Goal: Task Accomplishment & Management: Use online tool/utility

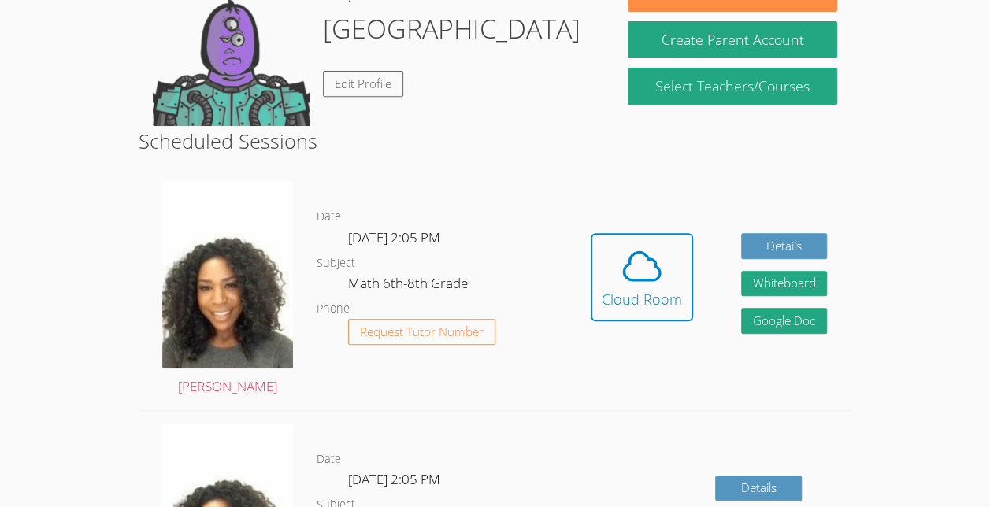
scroll to position [288, 0]
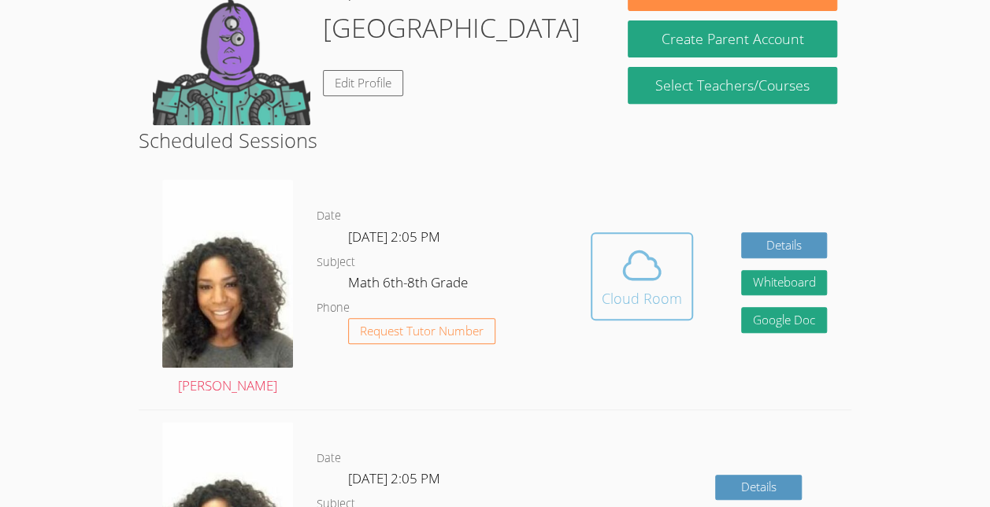
click at [638, 277] on icon at bounding box center [642, 265] width 44 height 44
click at [634, 269] on icon at bounding box center [642, 265] width 44 height 44
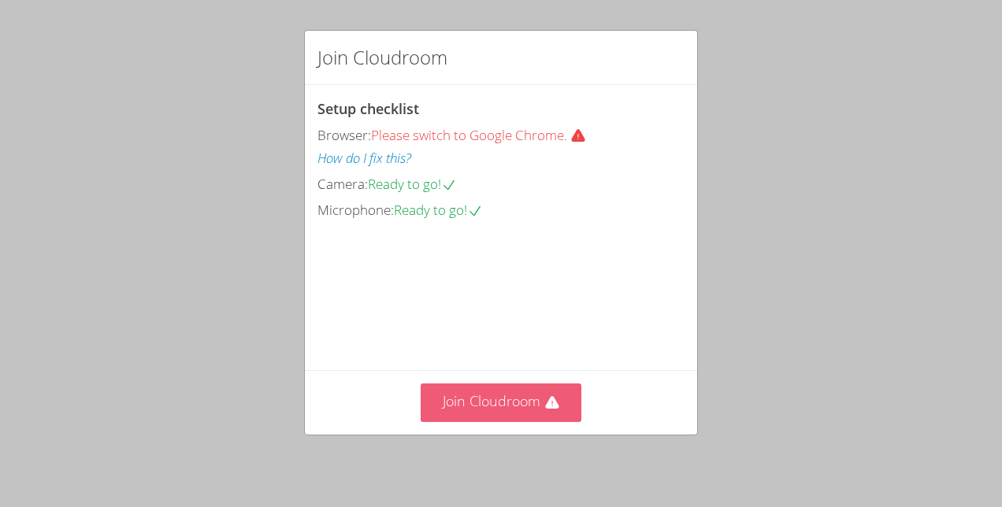
click at [542, 418] on button "Join Cloudroom" at bounding box center [502, 403] width 162 height 39
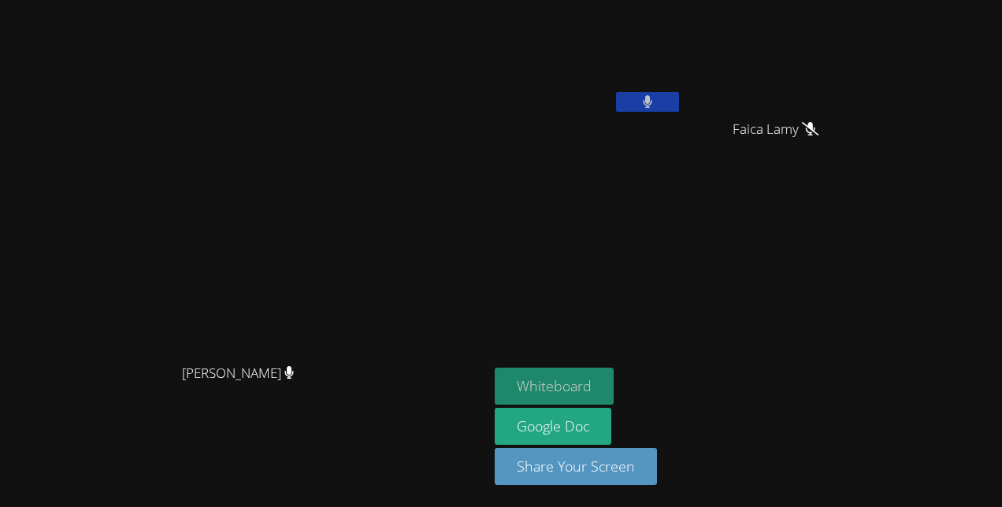
click at [614, 384] on button "Whiteboard" at bounding box center [554, 386] width 119 height 37
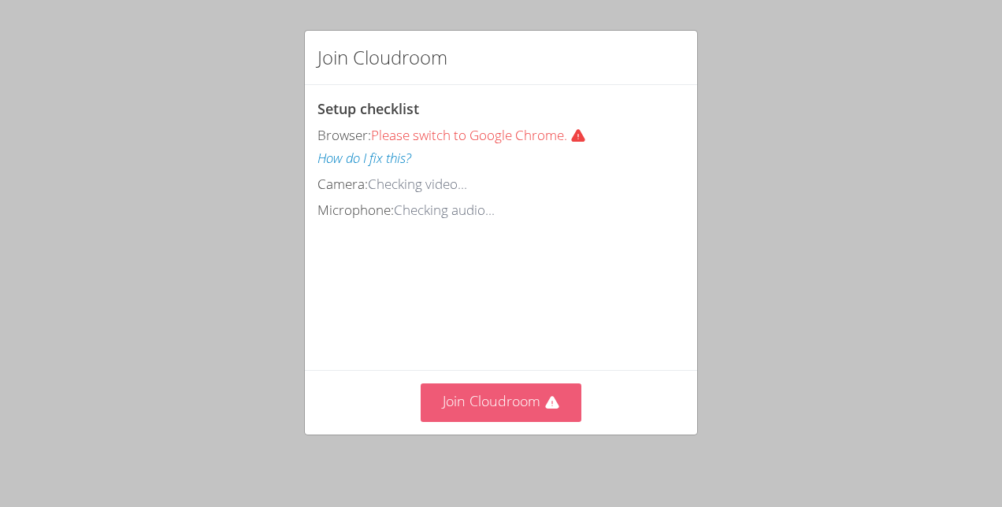
click at [432, 413] on button "Join Cloudroom" at bounding box center [502, 403] width 162 height 39
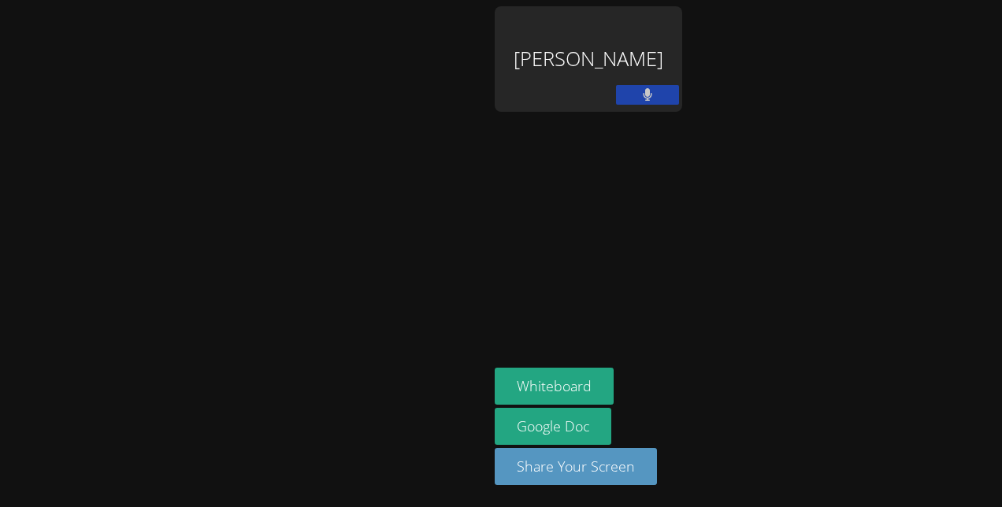
click at [126, 140] on video at bounding box center [244, 222] width 236 height 268
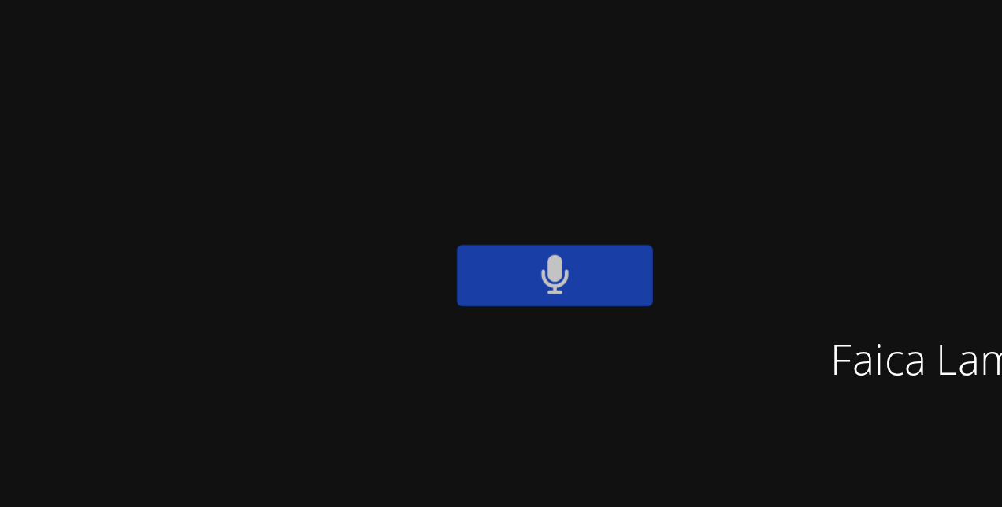
click at [682, 94] on video at bounding box center [589, 59] width 188 height 106
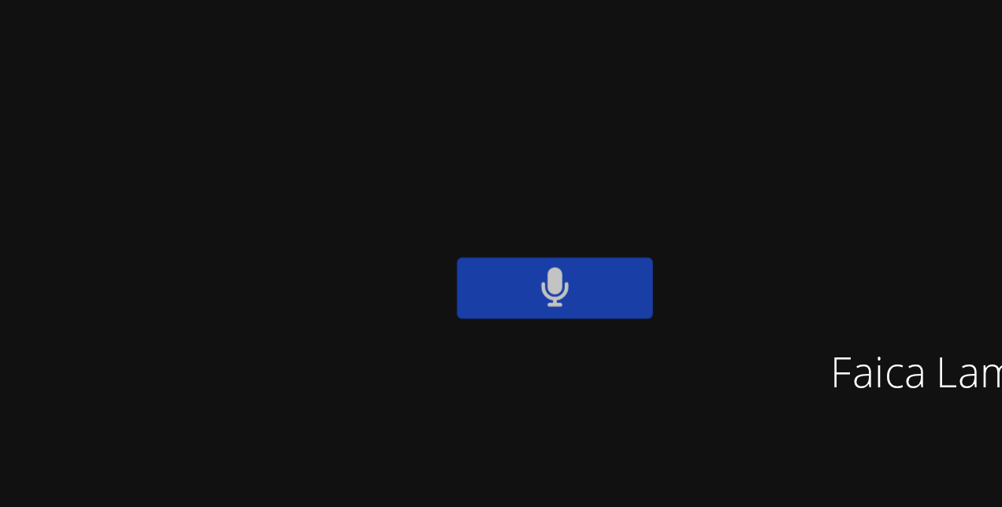
click at [682, 93] on video at bounding box center [589, 59] width 188 height 106
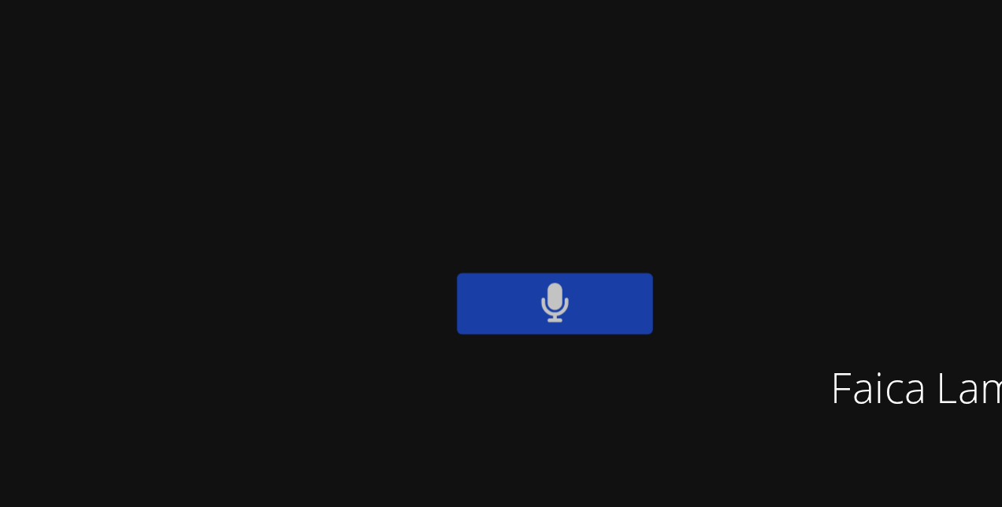
click at [682, 98] on video at bounding box center [589, 59] width 188 height 106
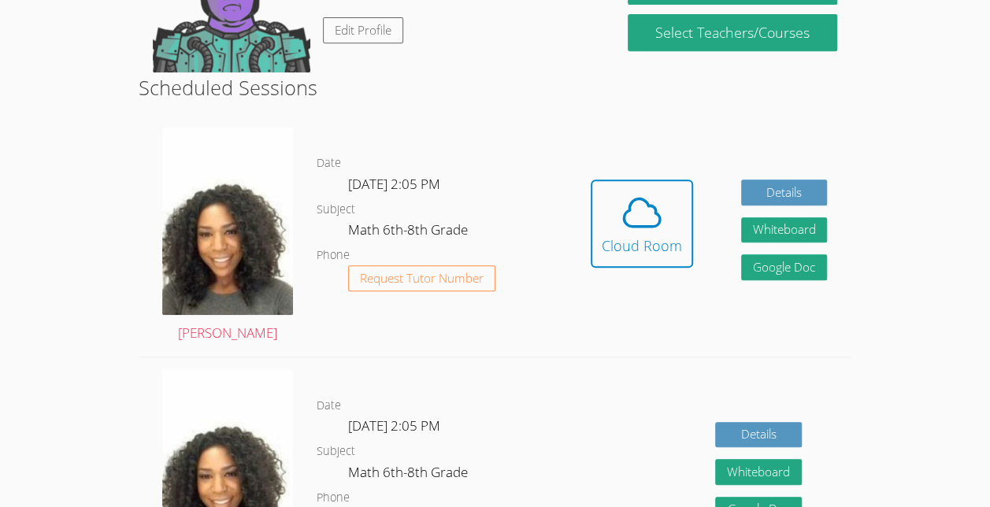
scroll to position [340, 0]
click at [641, 191] on icon at bounding box center [642, 213] width 44 height 44
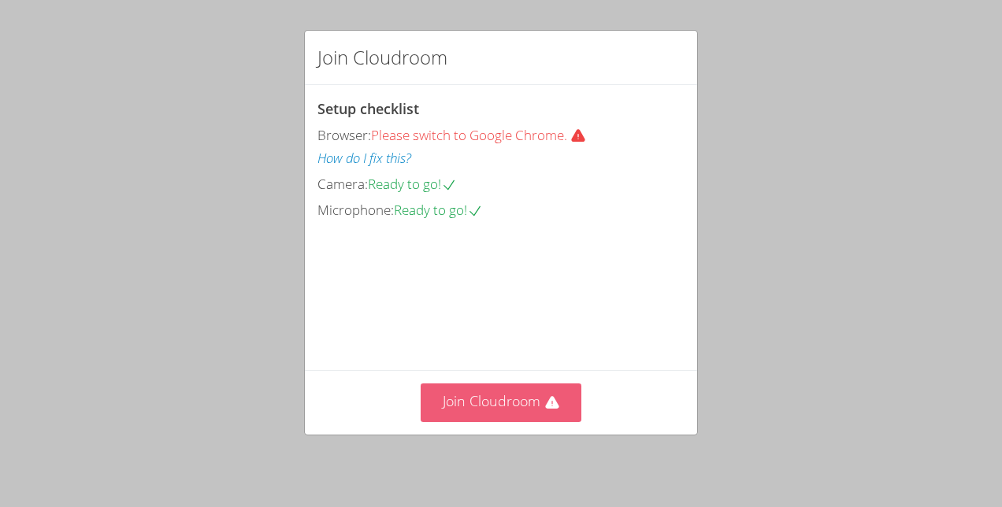
click at [444, 404] on button "Join Cloudroom" at bounding box center [502, 403] width 162 height 39
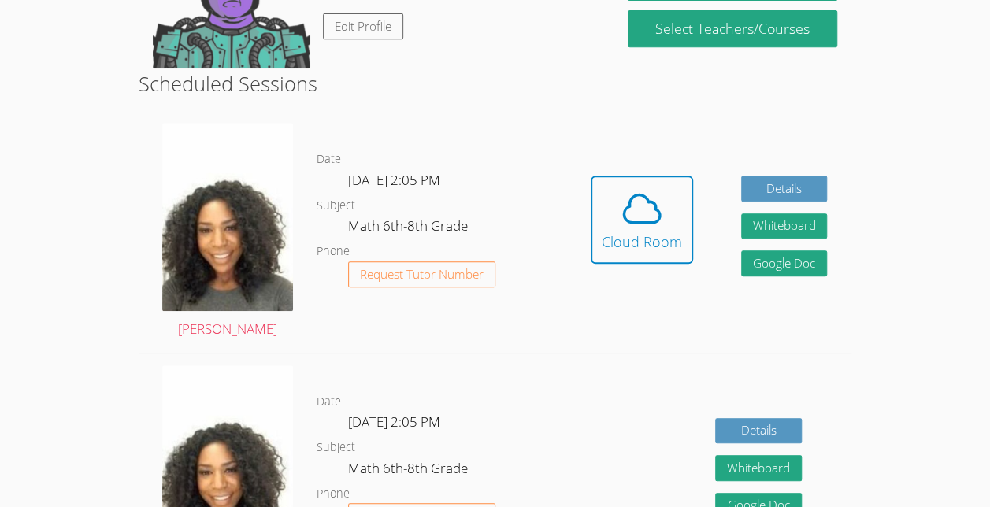
scroll to position [336, 0]
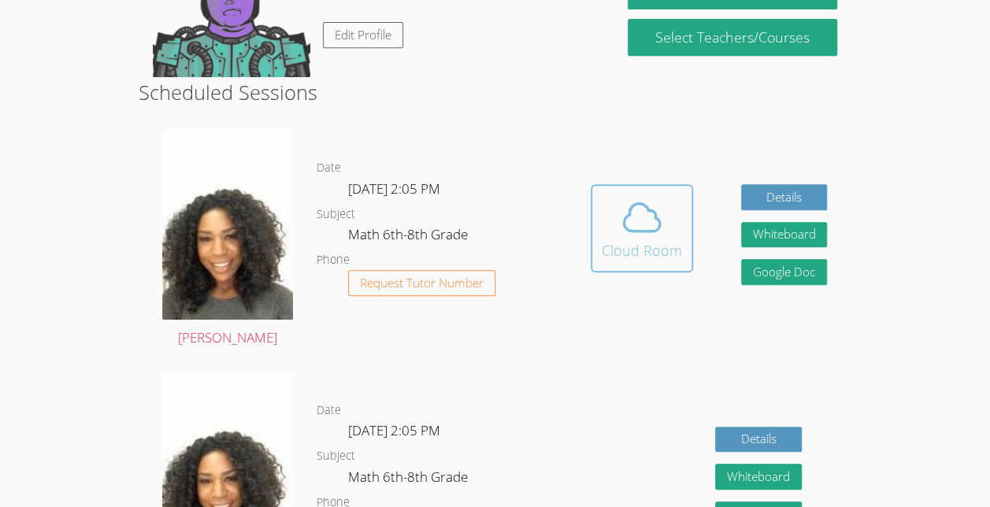
click at [633, 246] on div "Cloud Room" at bounding box center [642, 251] width 80 height 22
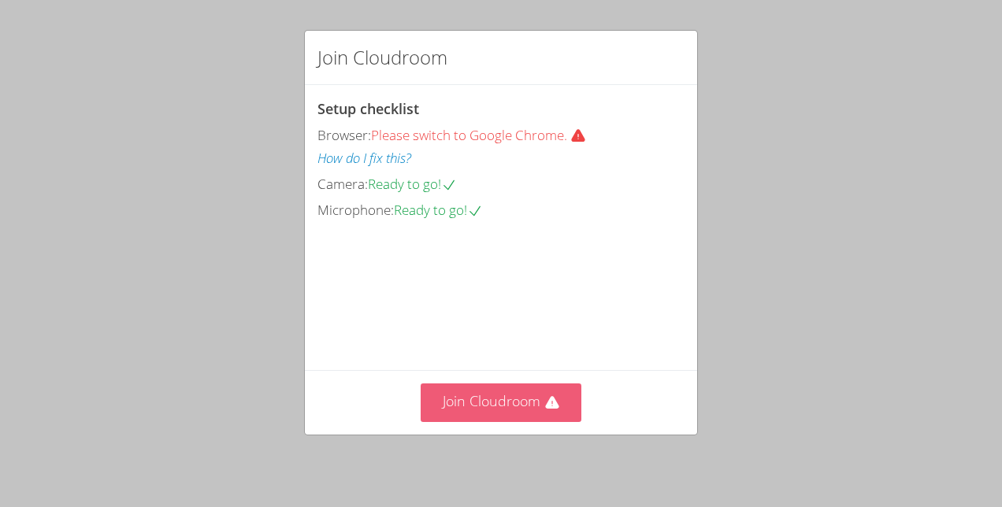
click at [514, 410] on button "Join Cloudroom" at bounding box center [502, 403] width 162 height 39
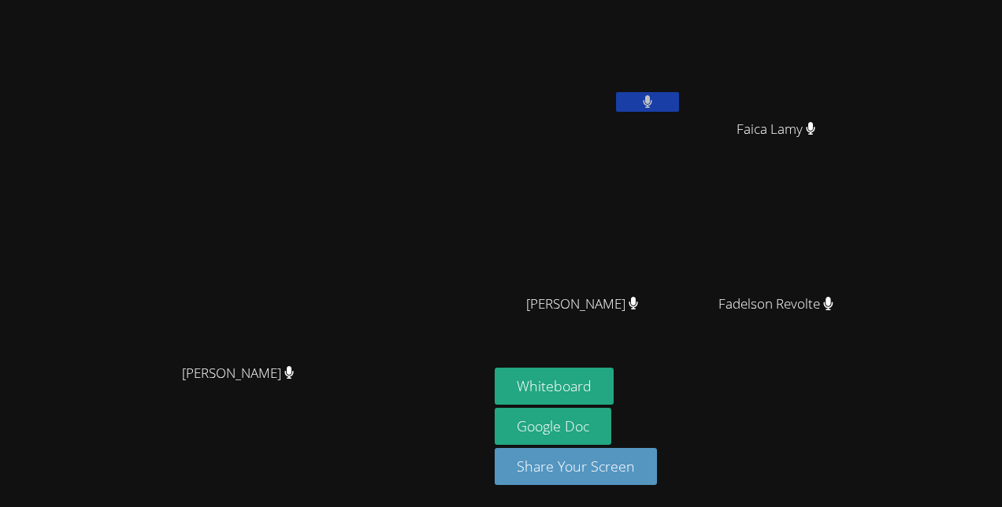
click at [652, 102] on icon at bounding box center [647, 101] width 9 height 13
click at [679, 109] on button at bounding box center [647, 102] width 63 height 20
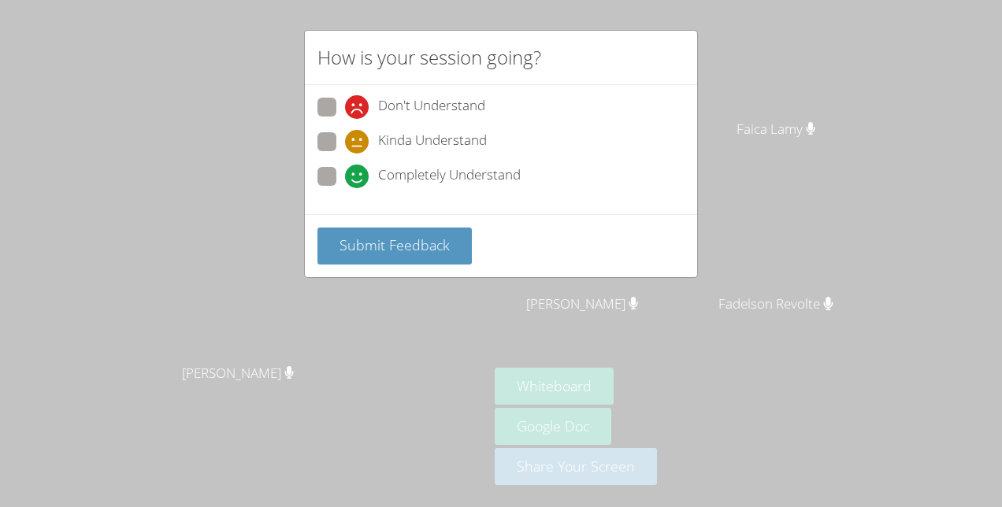
click at [339, 147] on label "Kinda Understand" at bounding box center [402, 142] width 169 height 21
click at [345, 146] on input "Kinda Understand" at bounding box center [351, 138] width 13 height 13
radio input "true"
click at [384, 254] on button "Submit Feedback" at bounding box center [395, 246] width 154 height 37
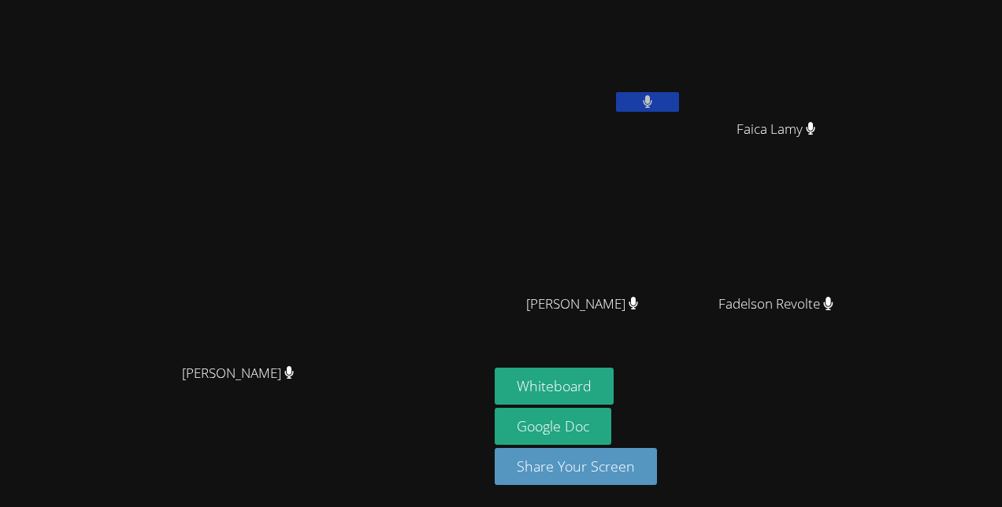
click at [679, 98] on button at bounding box center [647, 102] width 63 height 20
click at [656, 107] on icon at bounding box center [647, 101] width 17 height 13
click at [679, 106] on button at bounding box center [647, 102] width 63 height 20
click at [656, 107] on icon at bounding box center [647, 101] width 17 height 13
click at [126, 356] on video at bounding box center [244, 222] width 236 height 268
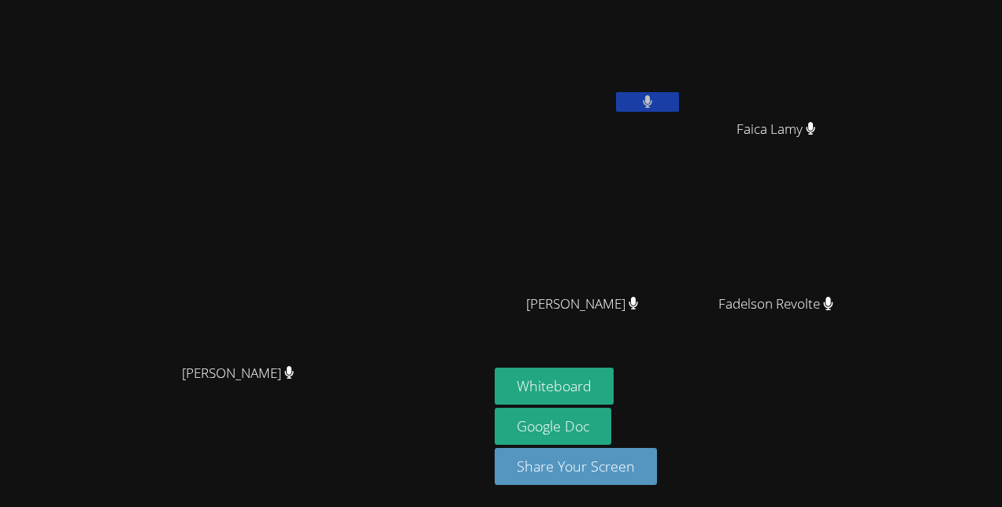
click at [126, 226] on video at bounding box center [244, 222] width 236 height 268
click at [679, 110] on button at bounding box center [647, 102] width 63 height 20
click at [679, 109] on button at bounding box center [647, 102] width 63 height 20
